Goal: Transaction & Acquisition: Purchase product/service

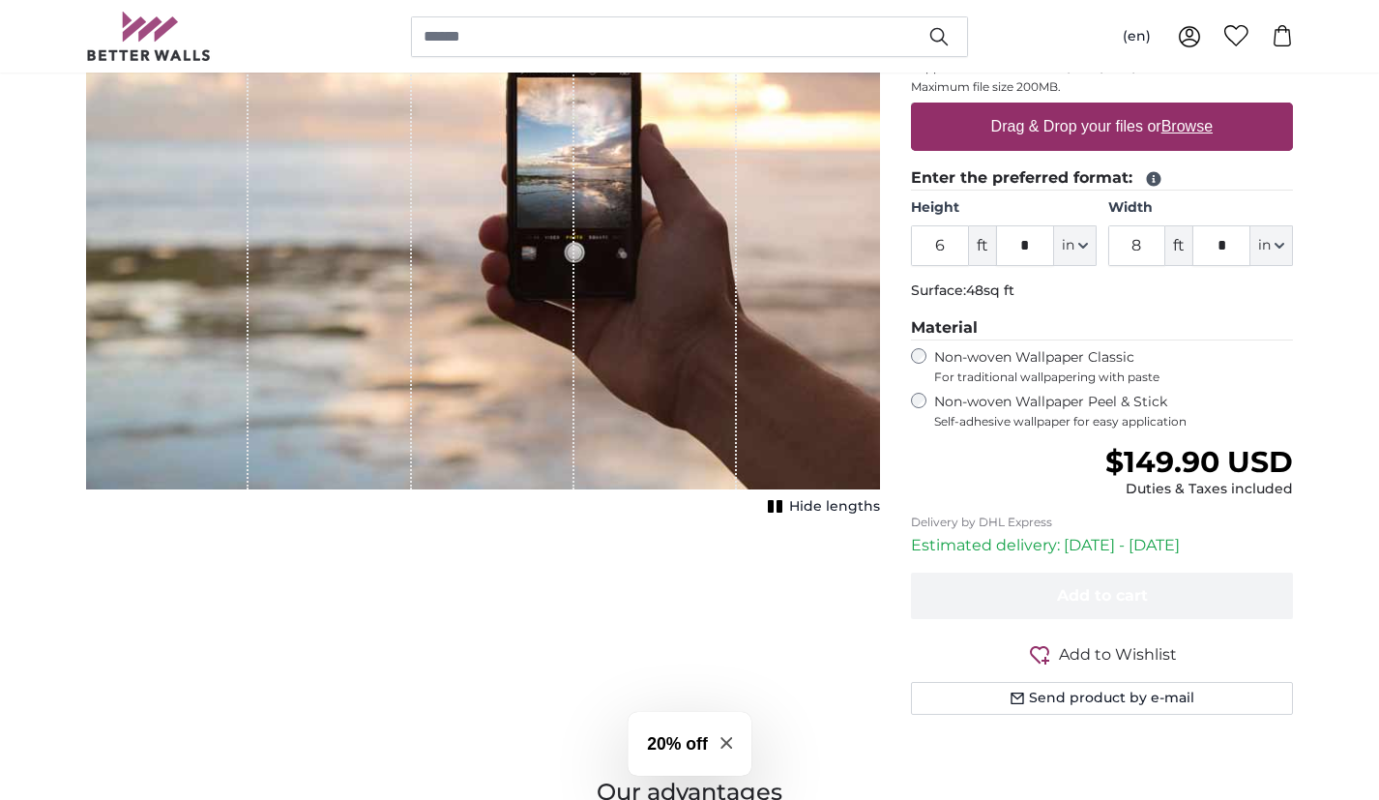
scroll to position [362, 0]
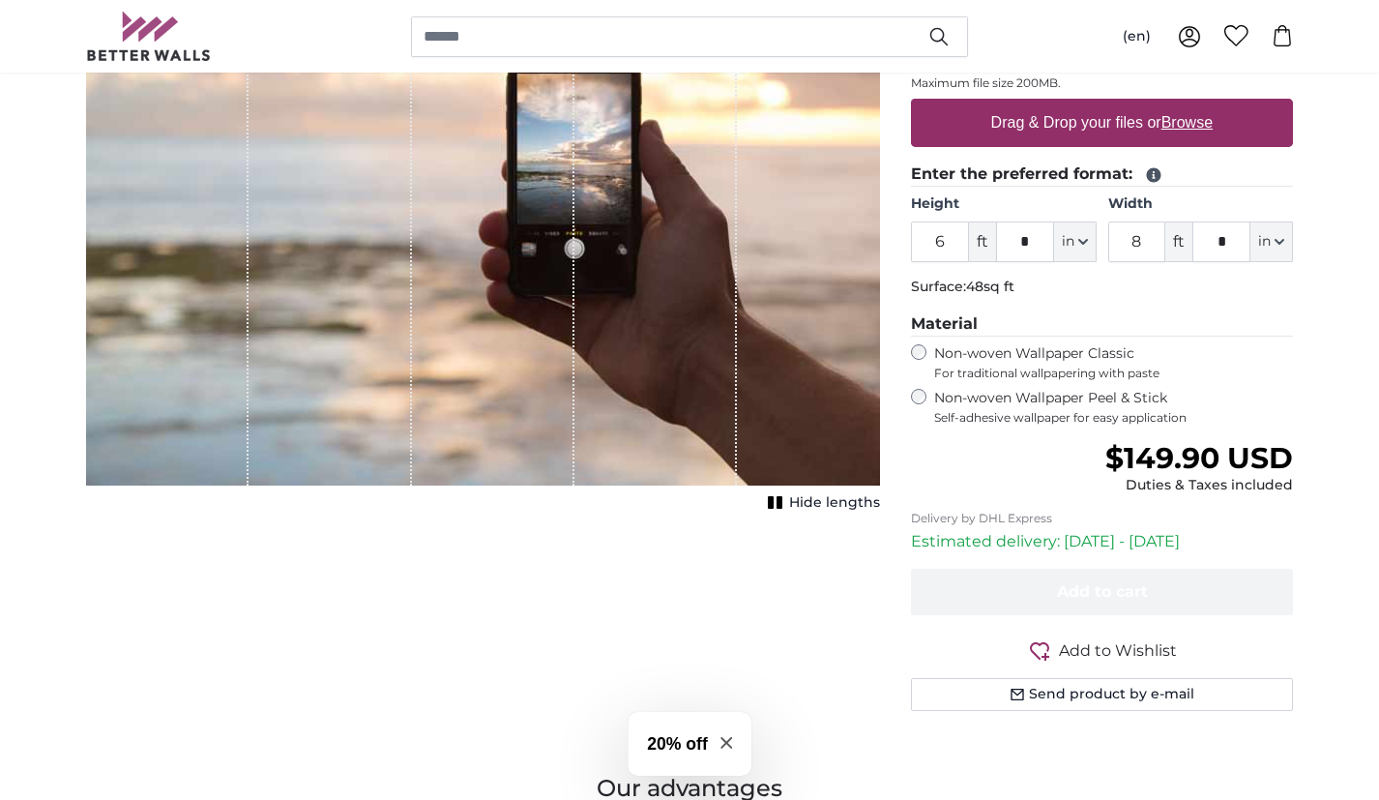
drag, startPoint x: 997, startPoint y: 668, endPoint x: 1052, endPoint y: 363, distance: 310.5
click at [1052, 363] on form "37 reviews Choose a file Supported file formats JPG, PNG, TIFF, PDF Maximum fil…" at bounding box center [1102, 352] width 382 height 717
click at [1009, 407] on label "Non-woven Wallpaper Peel & Stick Self-adhesive wallpaper for easy application" at bounding box center [1113, 407] width 359 height 37
click at [1075, 243] on button "in" at bounding box center [1075, 241] width 43 height 41
click at [1045, 303] on link "Centimeter (cm)" at bounding box center [1075, 293] width 170 height 35
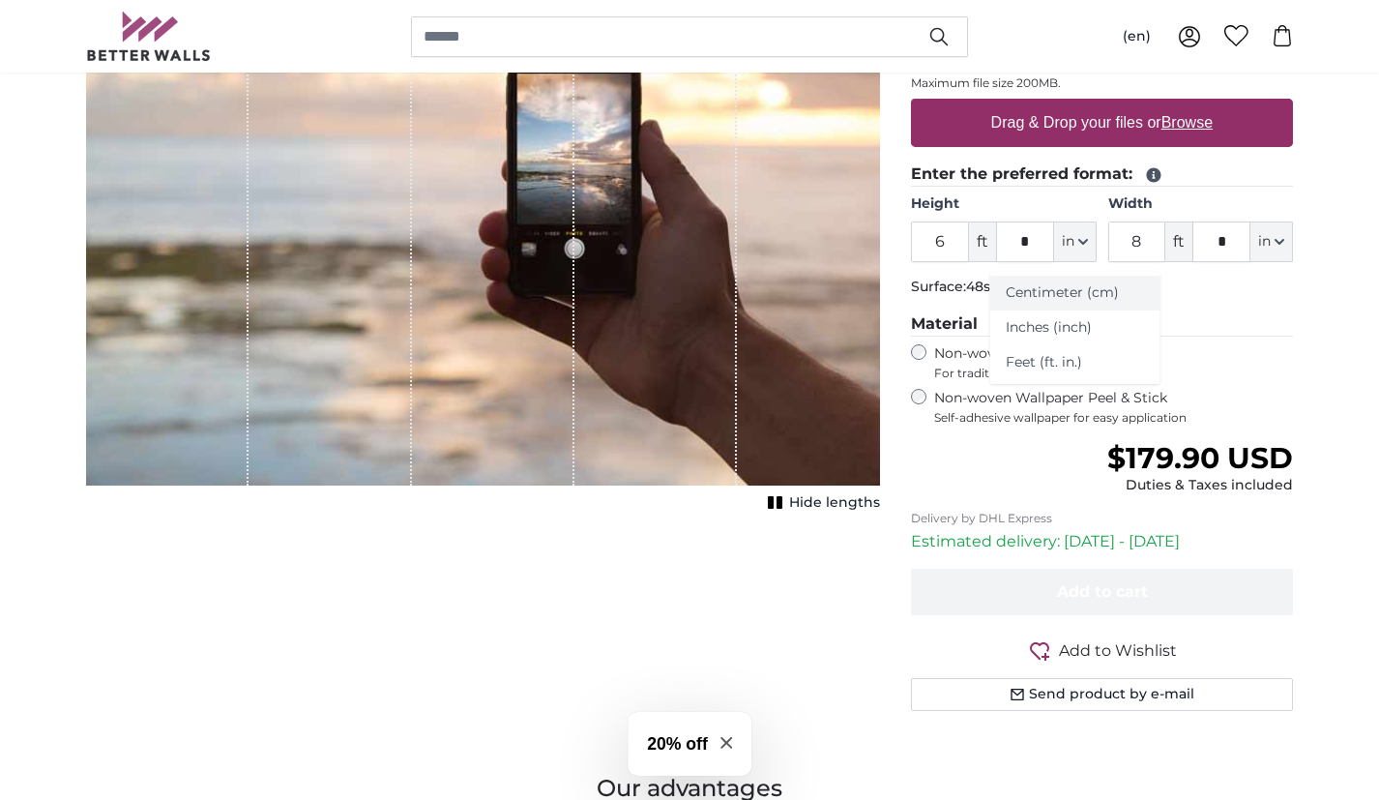
type input "182.9"
type input "243.9"
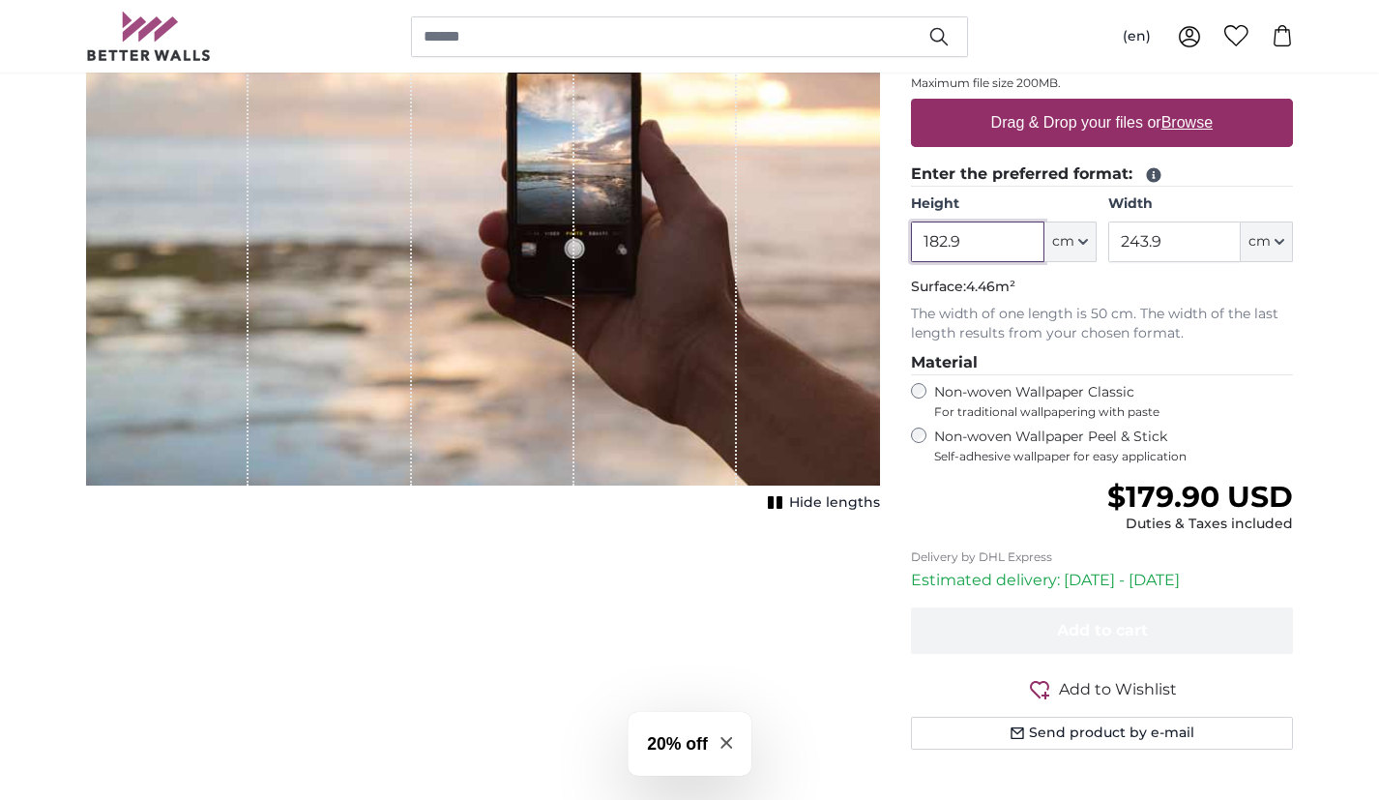
click at [999, 245] on input "182.9" at bounding box center [977, 241] width 132 height 41
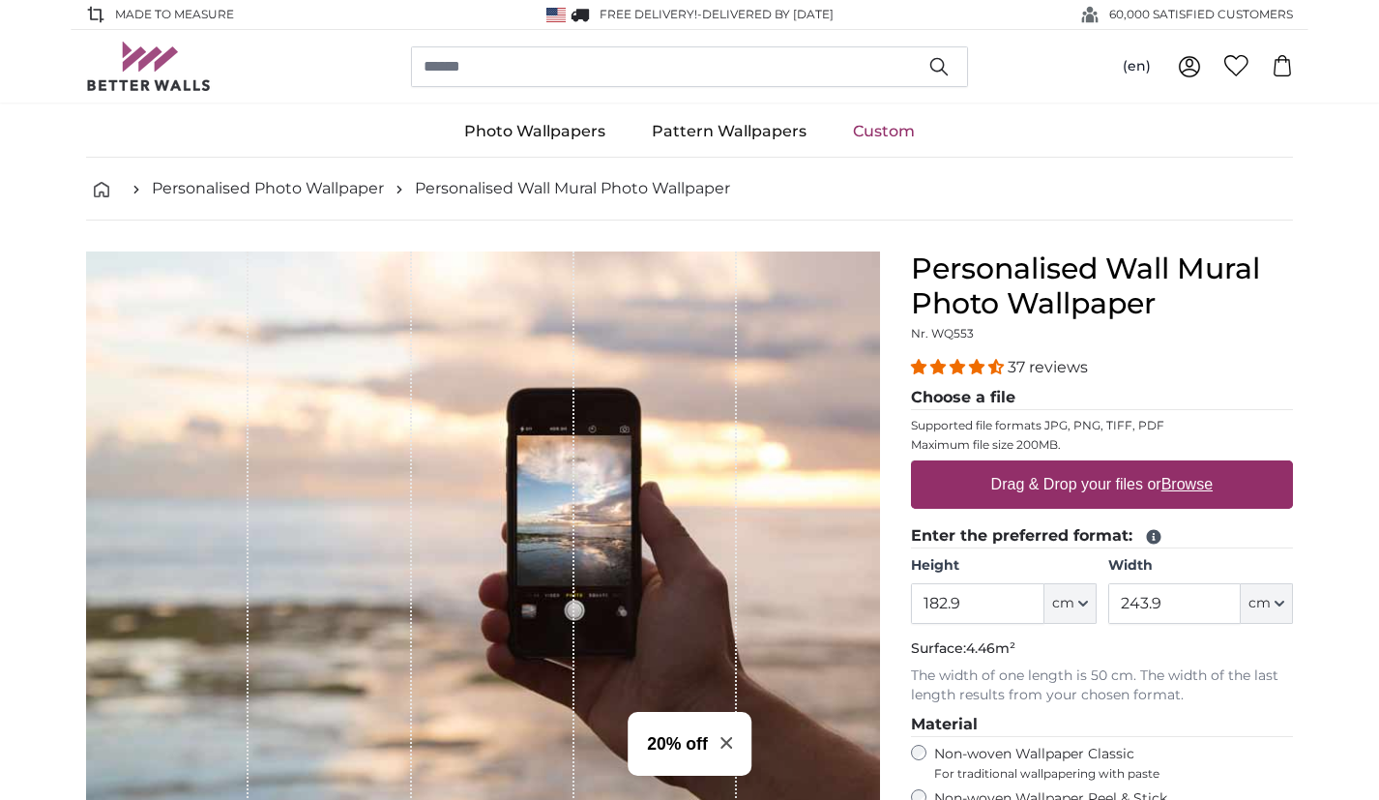
click at [1188, 483] on u "Browse" at bounding box center [1186, 484] width 51 height 16
click at [1188, 466] on input "Drag & Drop your files or Browse" at bounding box center [1102, 463] width 382 height 6
type input "**********"
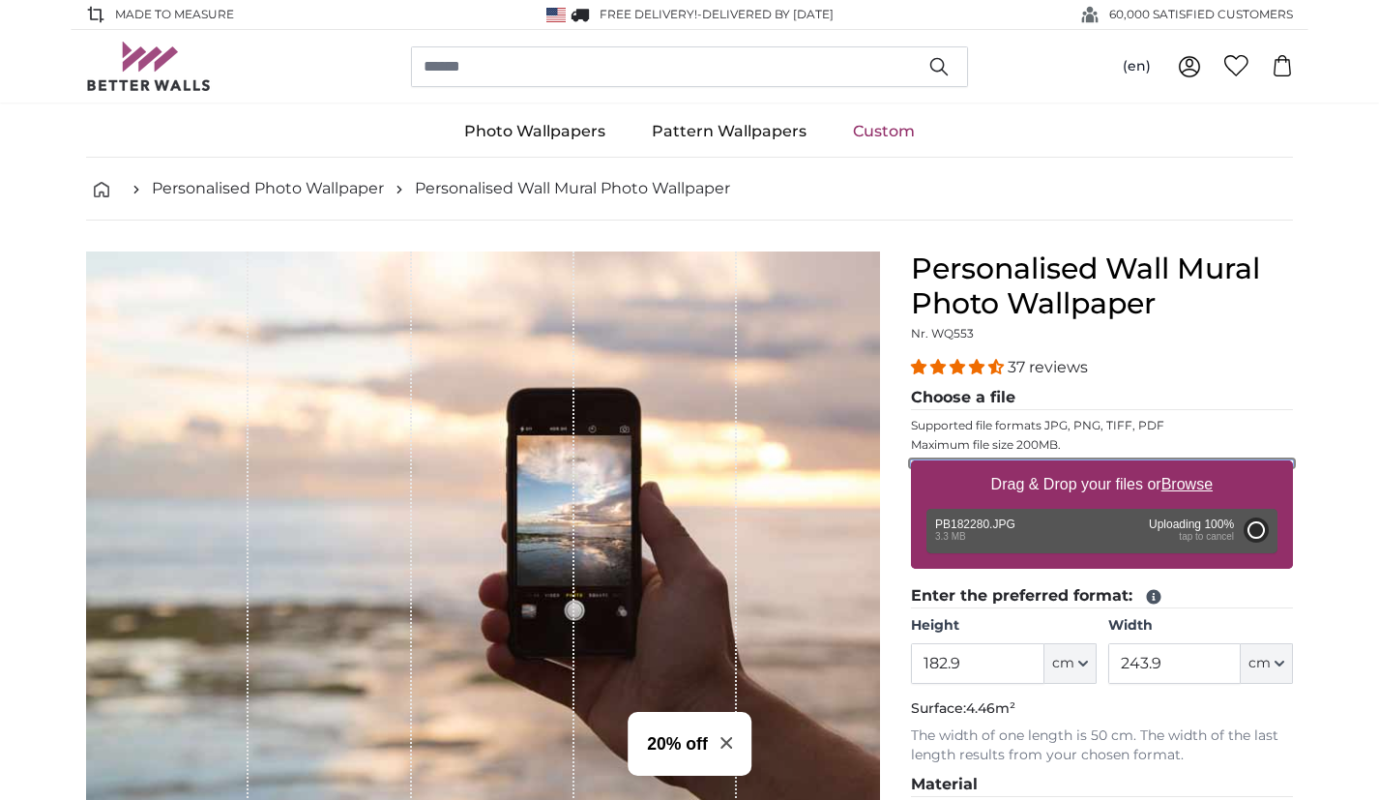
type input "200"
type input "266"
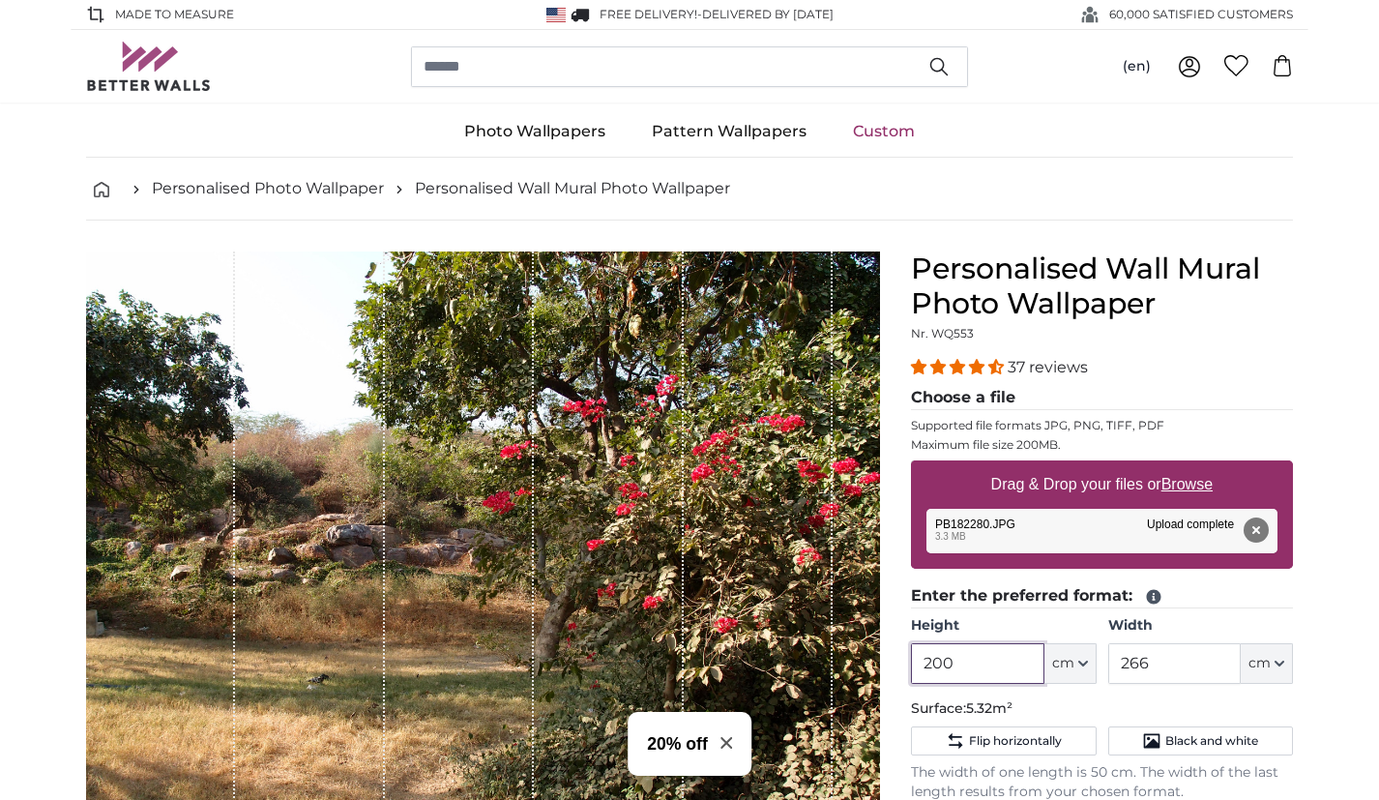
click at [978, 674] on input "200" at bounding box center [977, 663] width 132 height 41
type input "2"
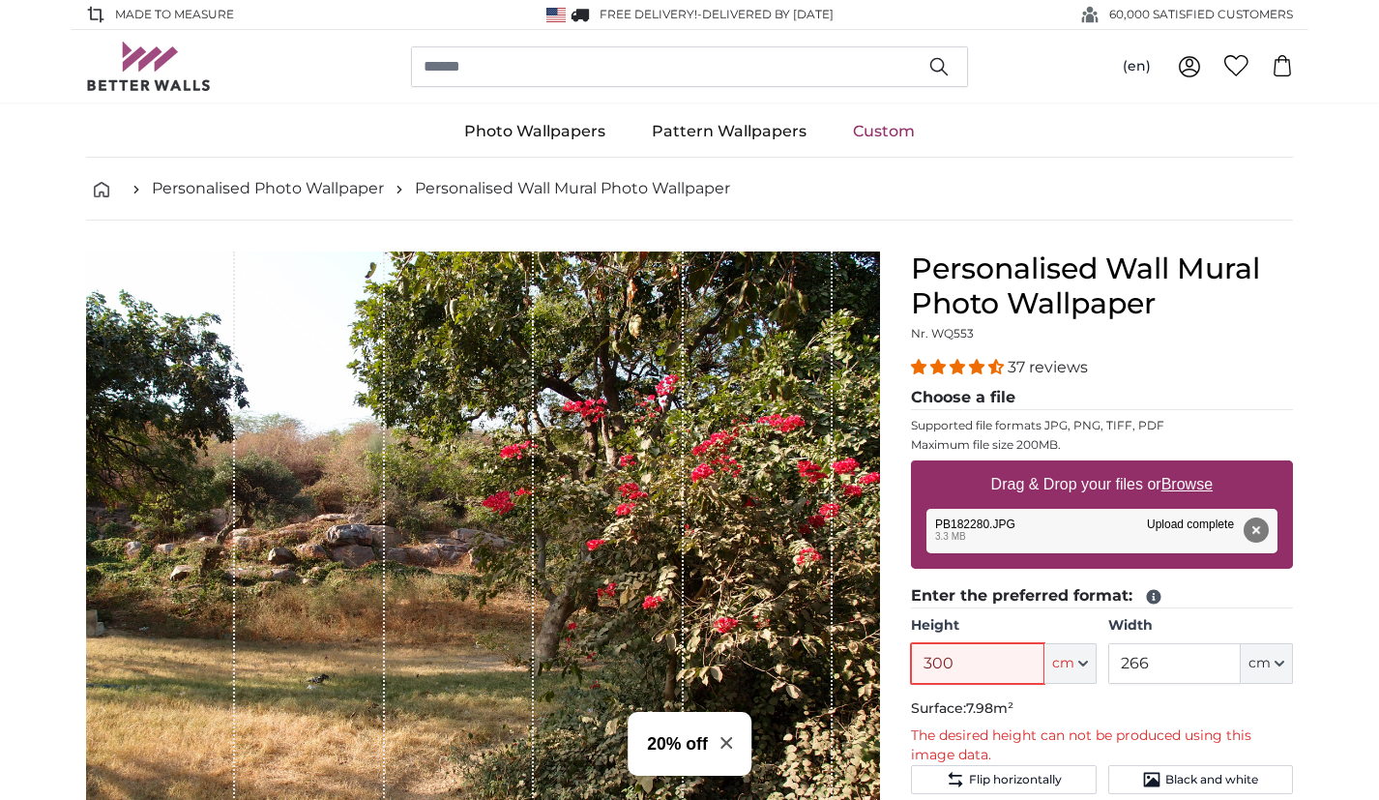
type input "300"
